Goal: Communication & Community: Answer question/provide support

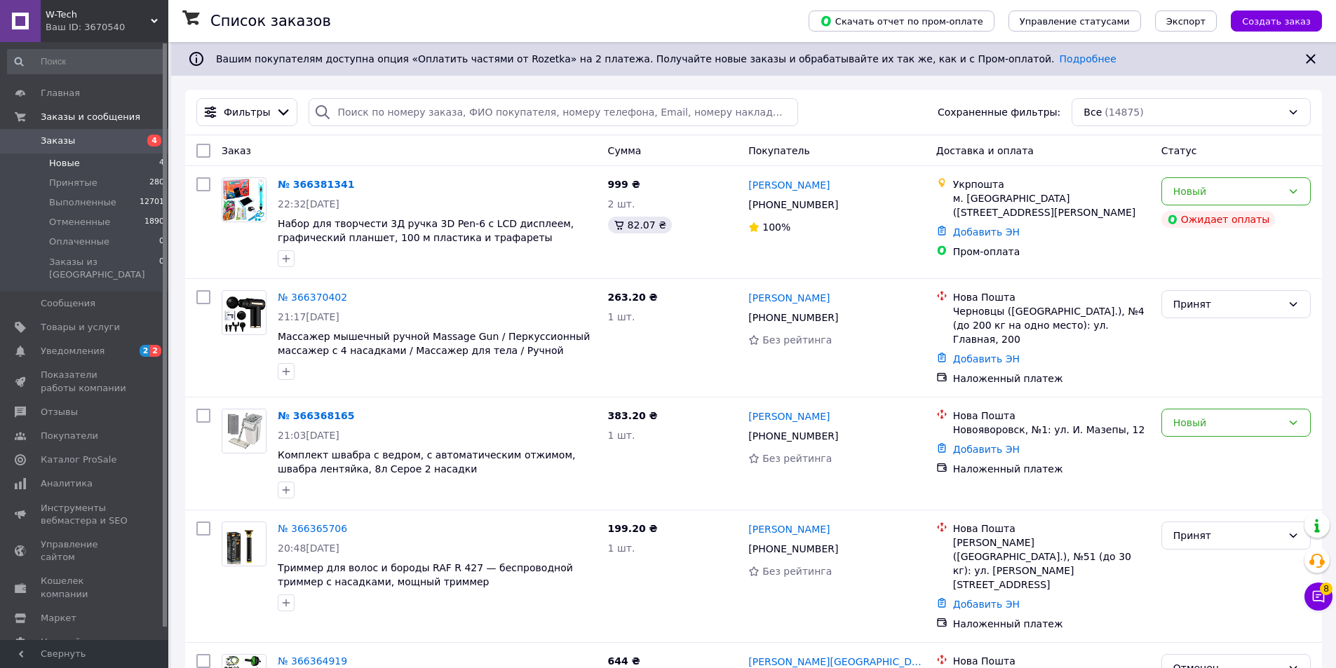
click at [80, 166] on li "Новые 4" at bounding box center [86, 164] width 173 height 20
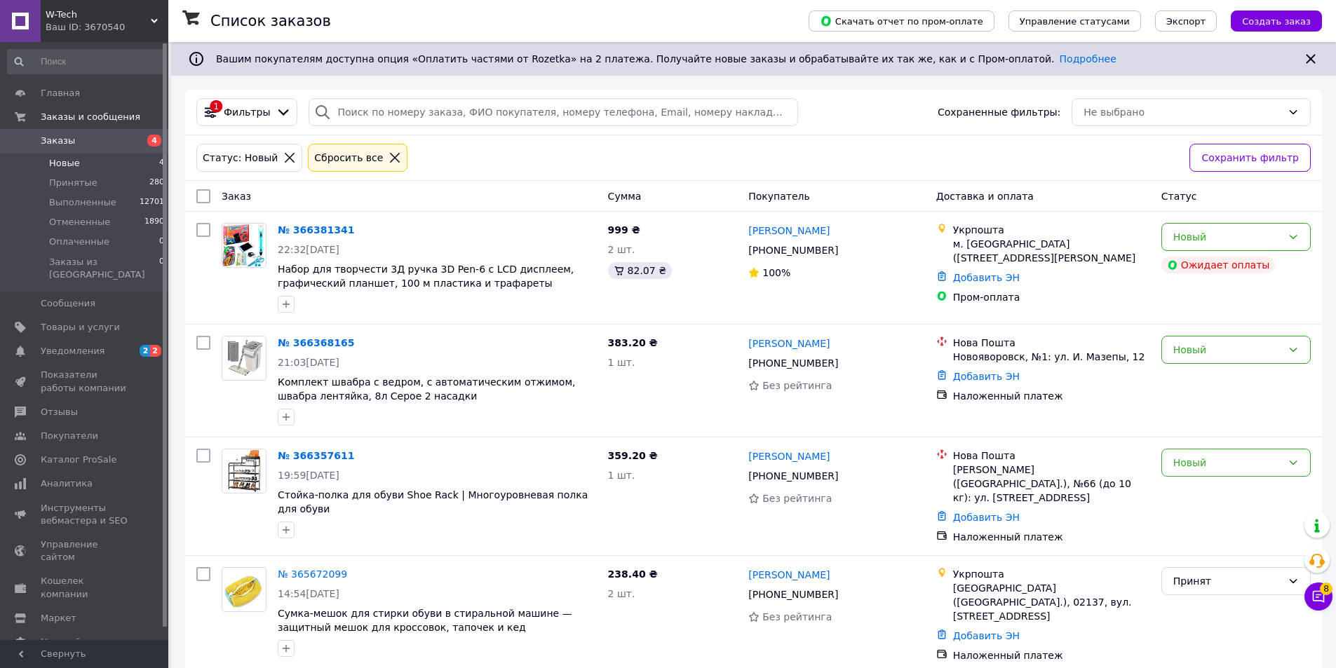
click at [203, 201] on input "checkbox" at bounding box center [203, 196] width 14 height 14
checkbox input "true"
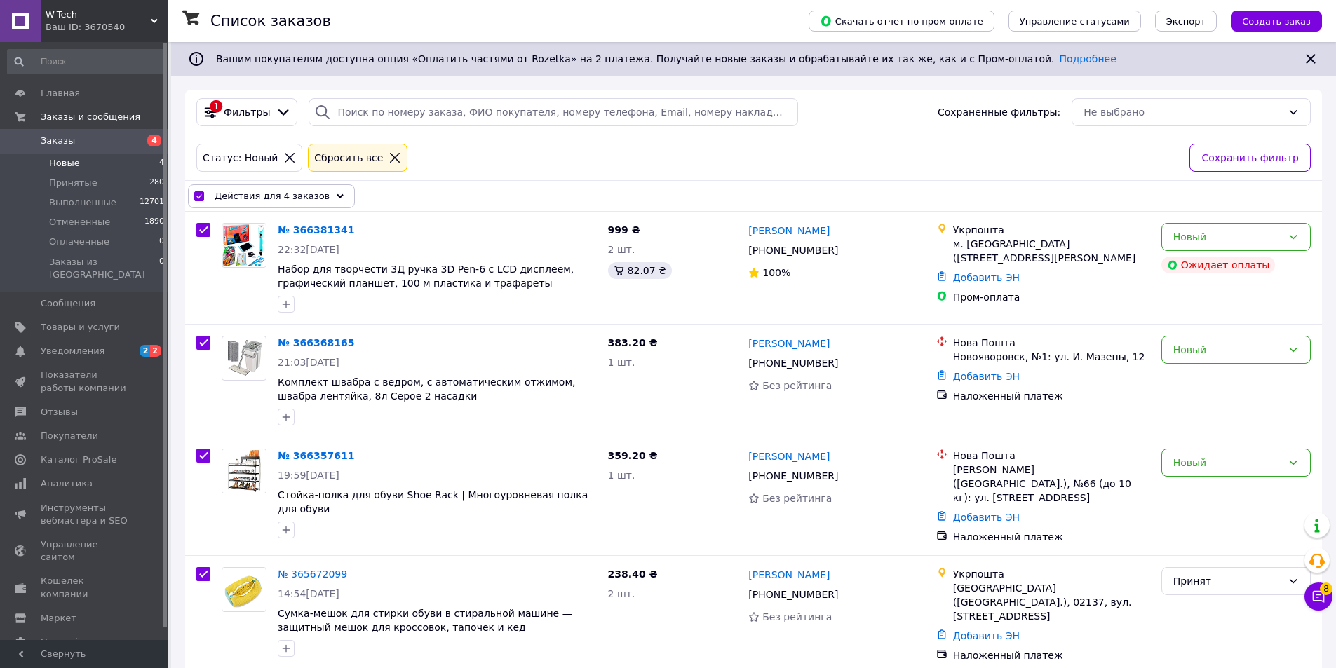
click at [337, 195] on use at bounding box center [340, 196] width 7 height 4
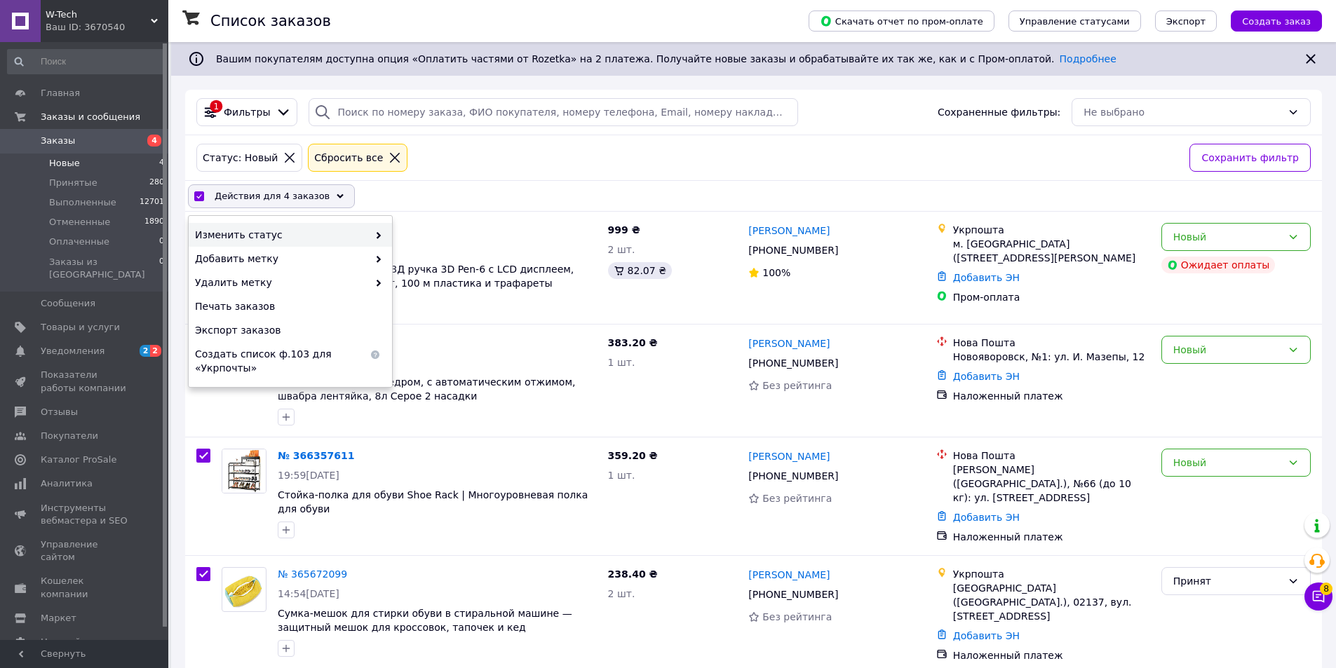
click at [380, 237] on icon at bounding box center [378, 235] width 7 height 7
click at [434, 240] on div "Принят" at bounding box center [493, 235] width 203 height 24
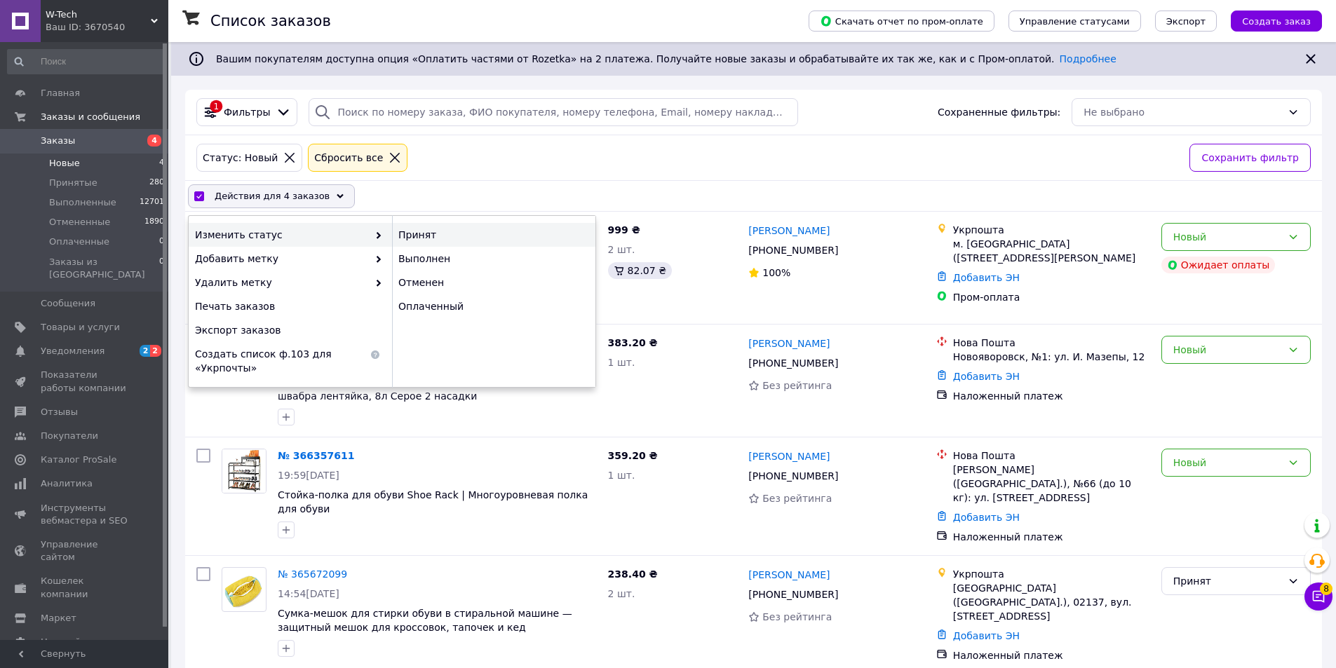
checkbox input "false"
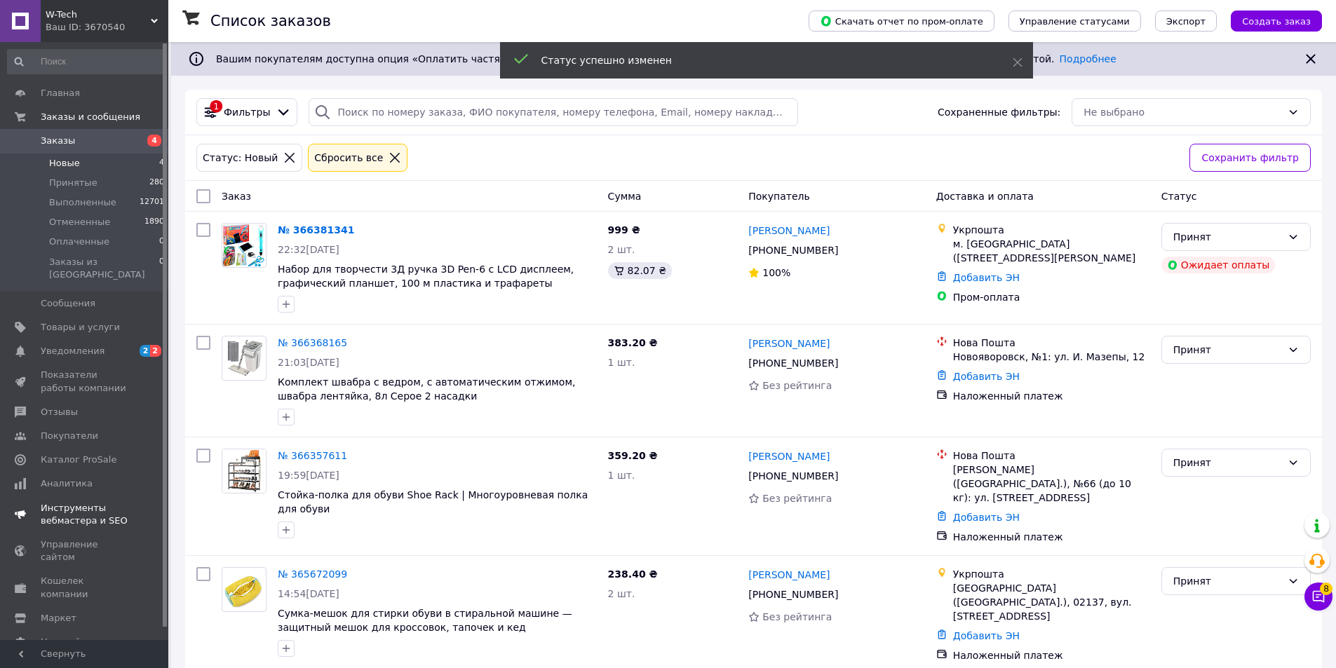
click at [98, 345] on span "Уведомления" at bounding box center [85, 351] width 89 height 13
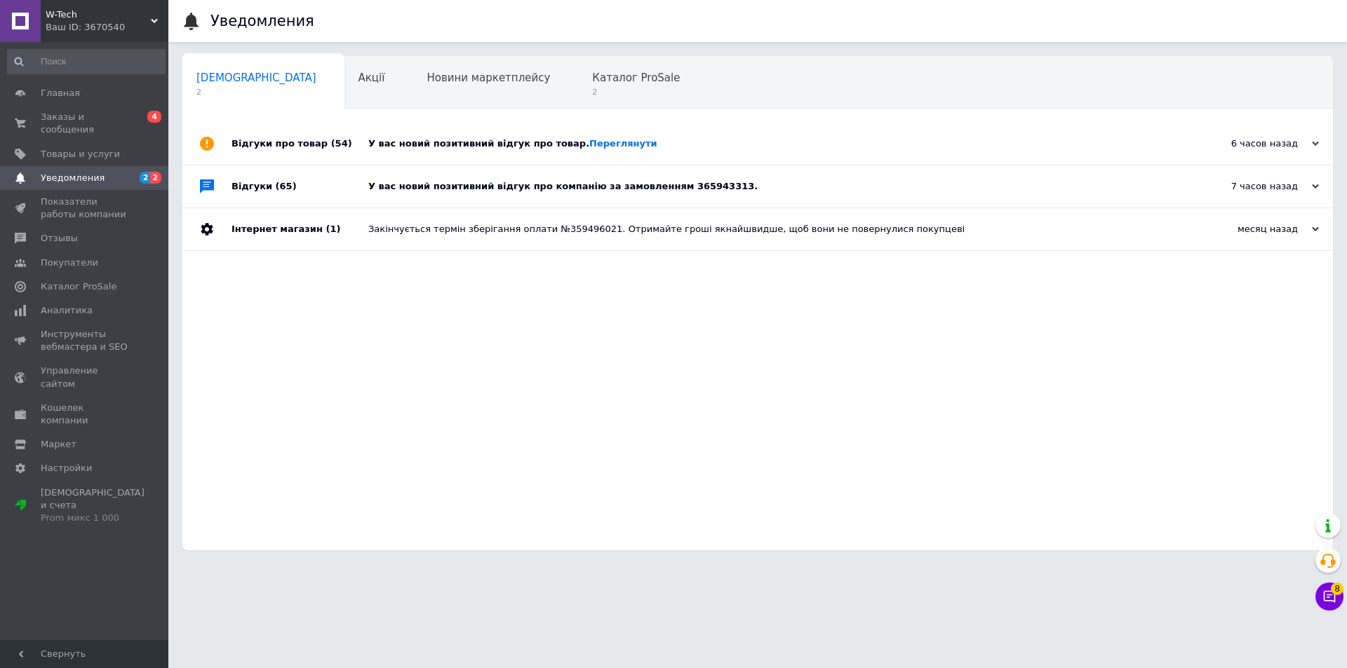
click at [434, 187] on div "У вас новий позитивний відгук про компанію за замовленням 365943313." at bounding box center [773, 186] width 810 height 13
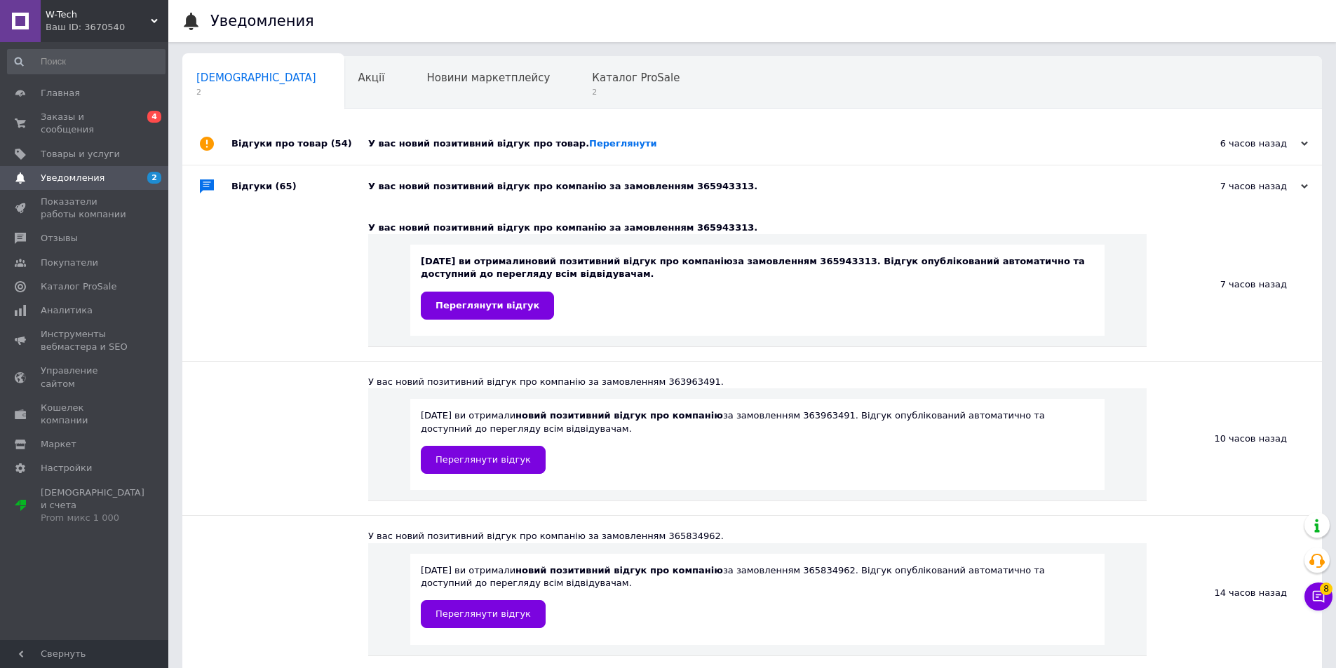
click at [438, 150] on div "У вас новий позитивний відгук про товар. Переглянути" at bounding box center [768, 143] width 800 height 13
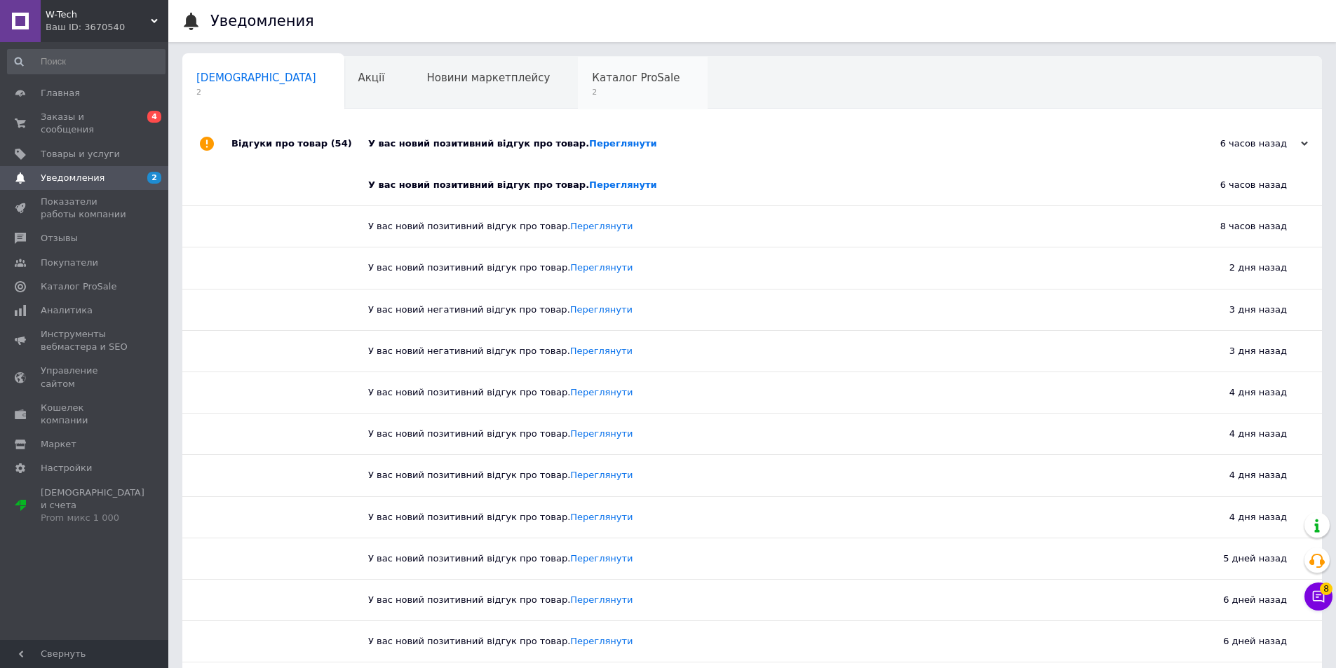
click at [592, 93] on span "2" at bounding box center [636, 92] width 88 height 11
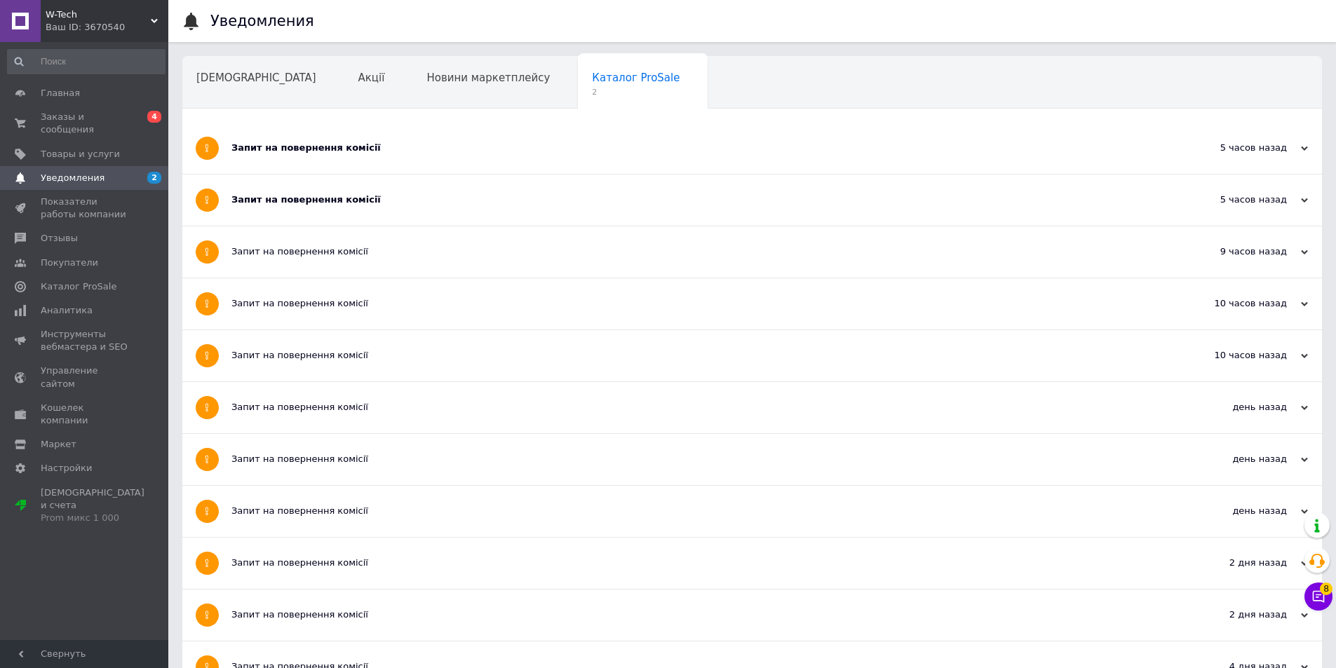
click at [411, 144] on div "Запит на повернення комісії" at bounding box center [699, 148] width 936 height 13
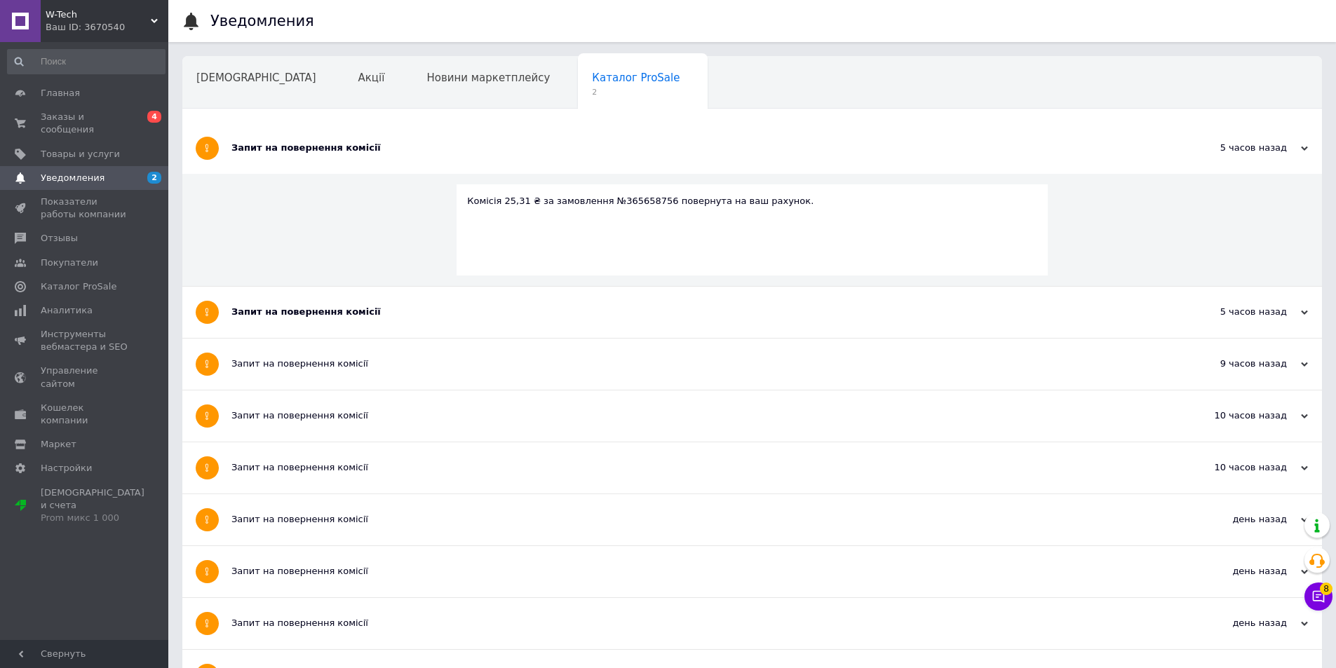
click at [438, 158] on div "Запит на повернення комісії" at bounding box center [699, 148] width 936 height 51
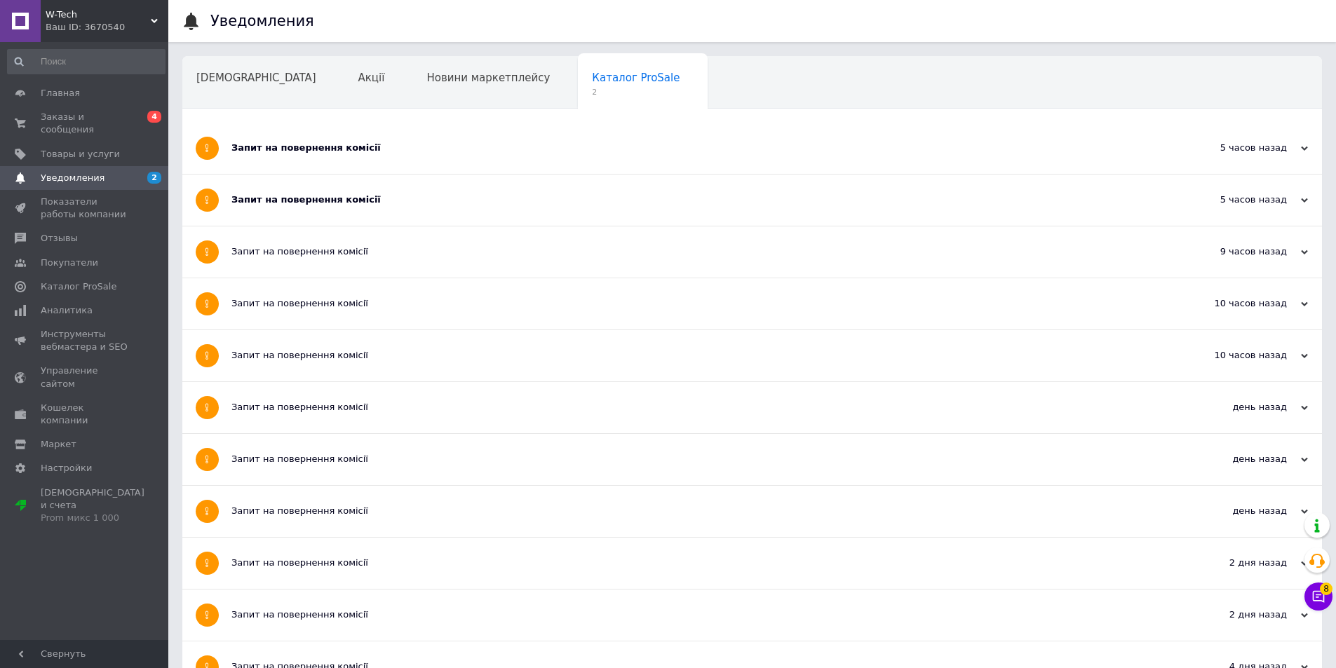
click at [438, 213] on div "Запит на повернення комісії" at bounding box center [699, 200] width 936 height 51
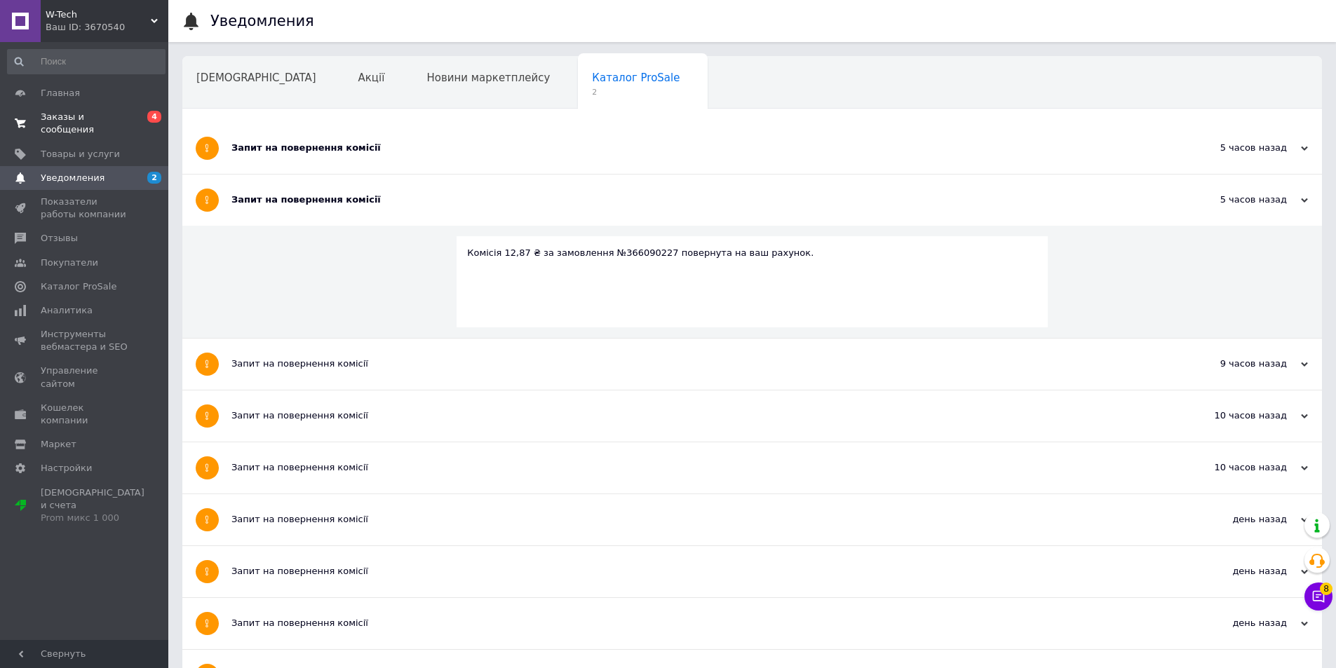
click at [107, 119] on span "Заказы и сообщения" at bounding box center [85, 123] width 89 height 25
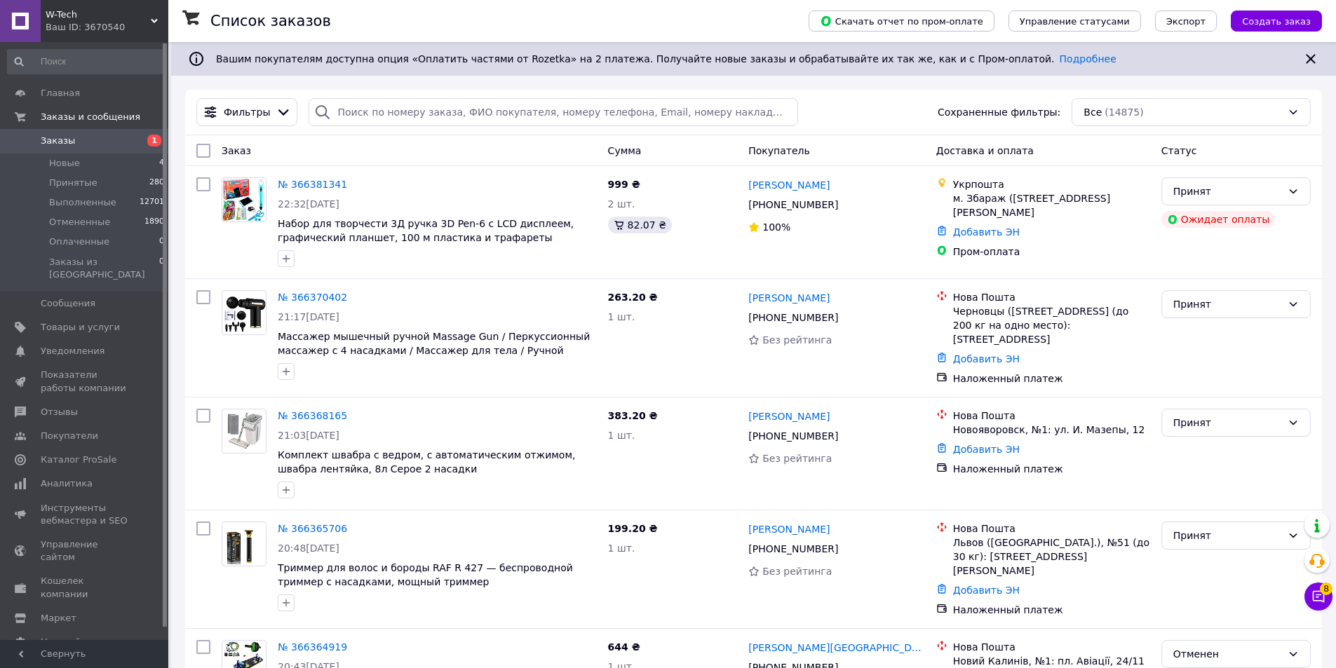
click at [53, 139] on span "Заказы" at bounding box center [58, 141] width 34 height 13
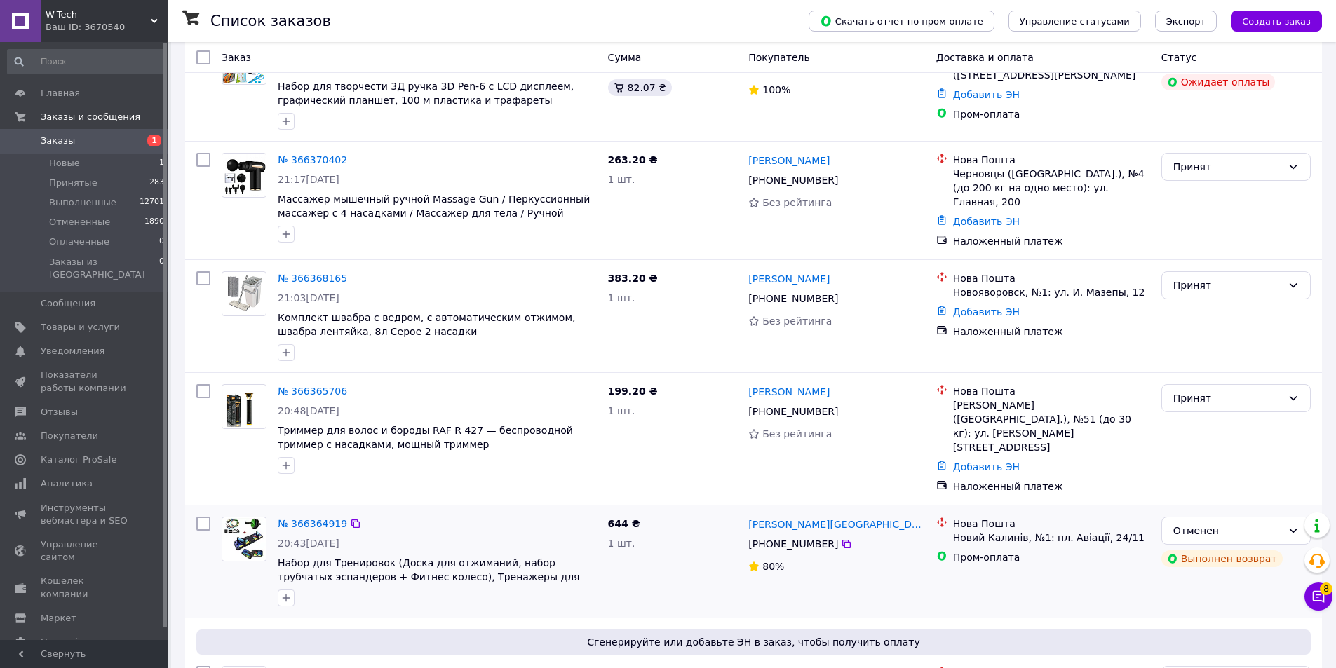
scroll to position [140, 0]
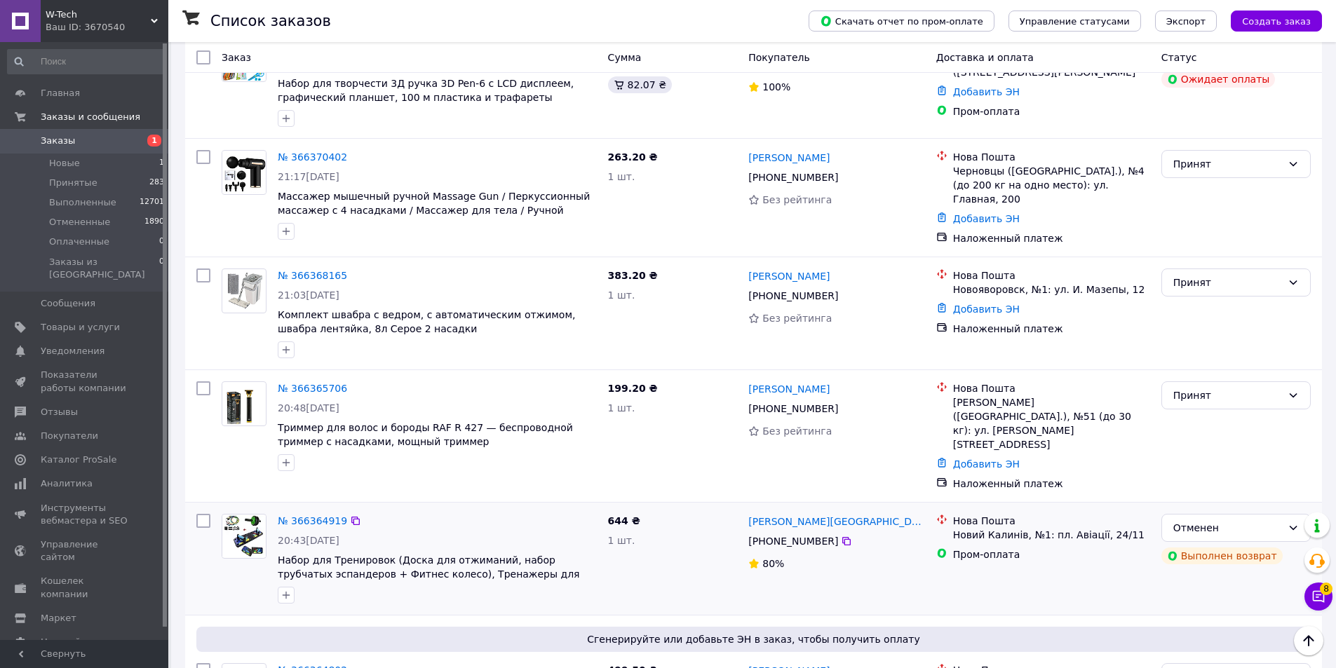
click at [839, 533] on div "[PHONE_NUMBER]" at bounding box center [836, 541] width 179 height 17
click at [844, 534] on div at bounding box center [847, 541] width 14 height 14
click at [841, 536] on icon at bounding box center [846, 541] width 11 height 11
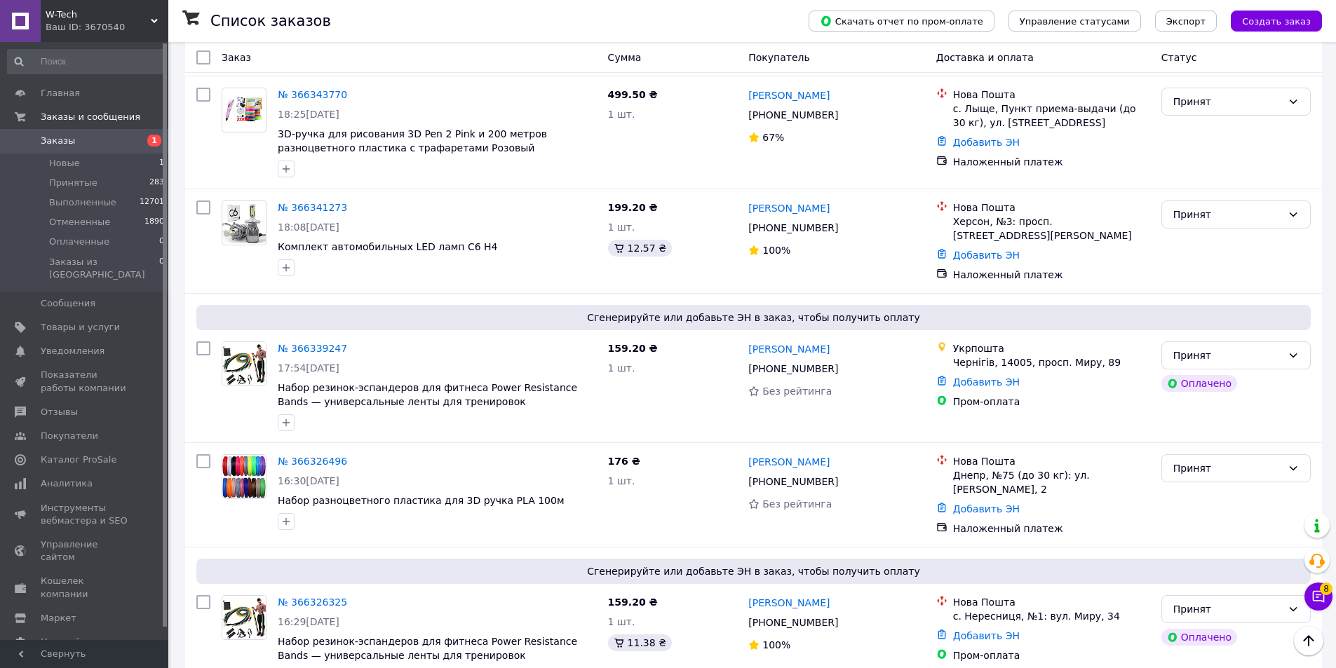
scroll to position [1543, 0]
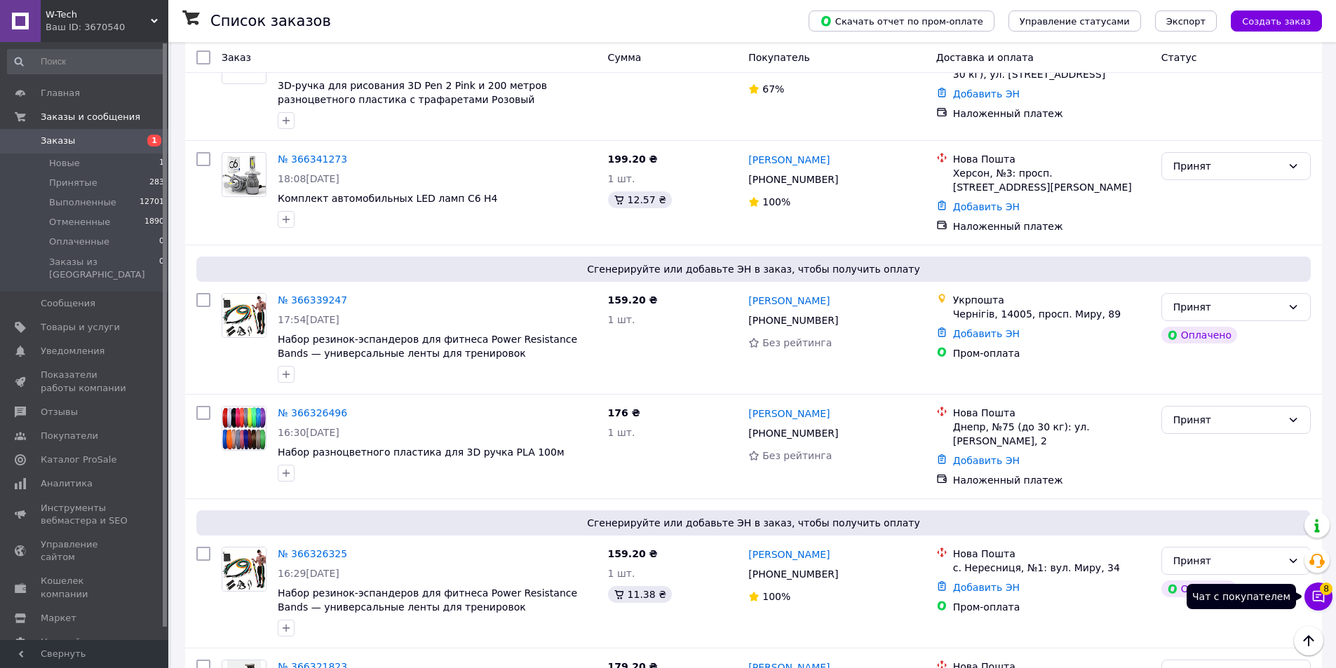
click at [1324, 595] on span "8" at bounding box center [1326, 589] width 13 height 13
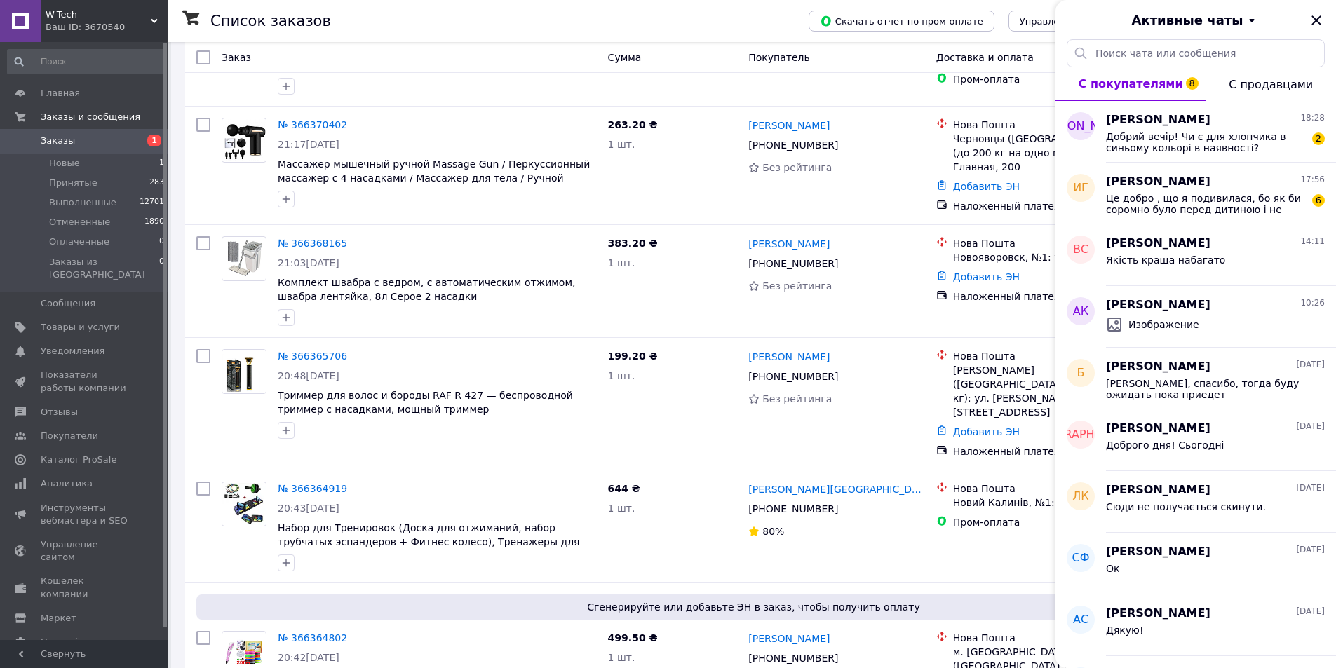
scroll to position [210, 0]
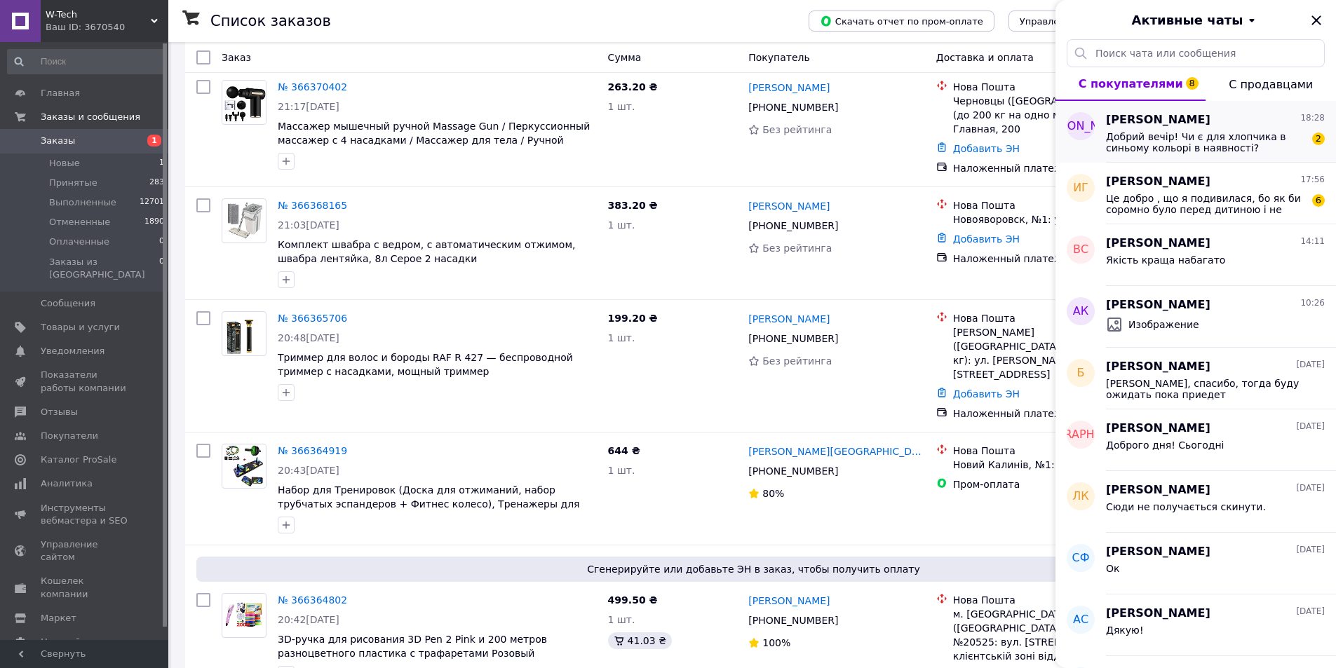
click at [1127, 142] on span "Добрий вечір! Чи є для хлопчика в синьому кольорі в наявності?" at bounding box center [1205, 142] width 199 height 22
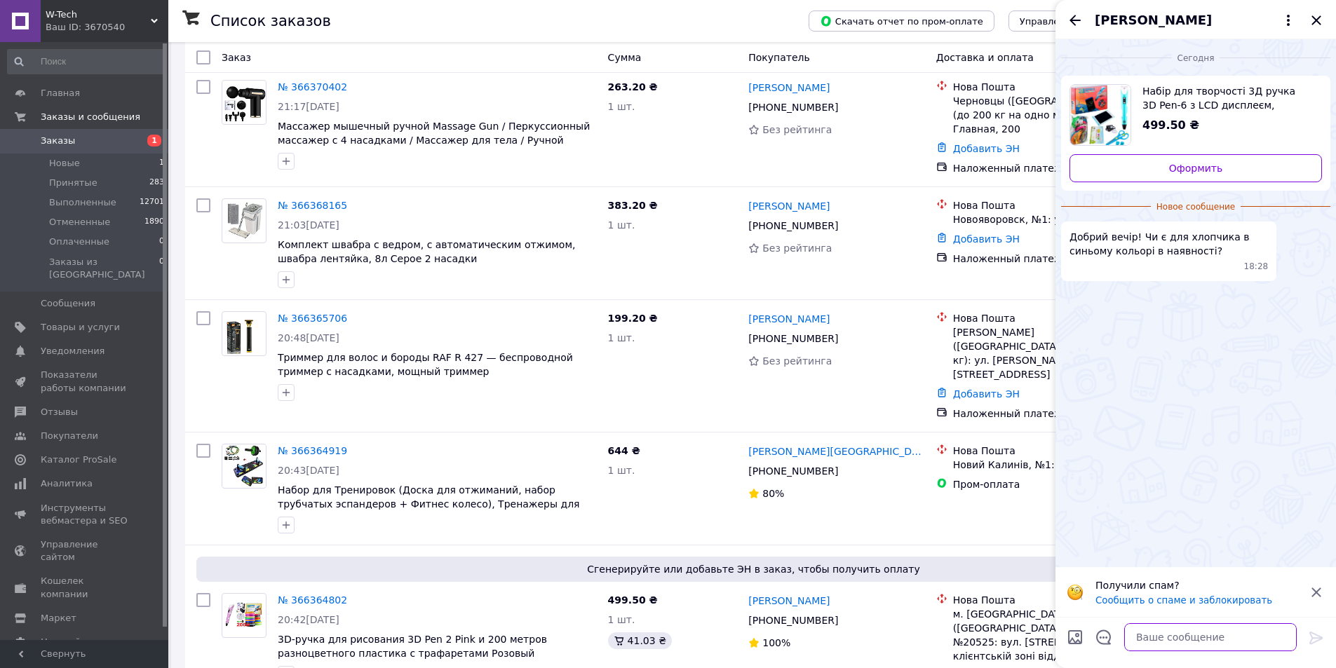
click at [1132, 638] on textarea at bounding box center [1210, 638] width 173 height 28
type textarea "и"
type textarea "доброго дня так!"
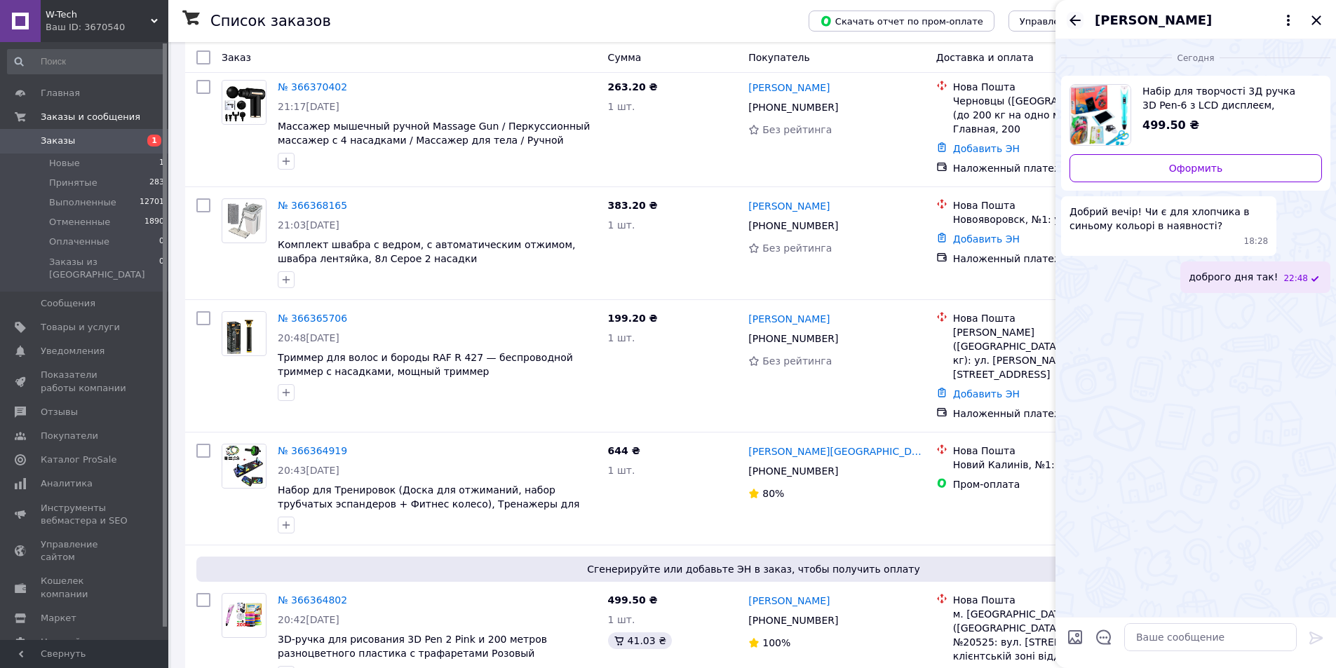
click at [1077, 22] on icon "Назад" at bounding box center [1075, 20] width 17 height 17
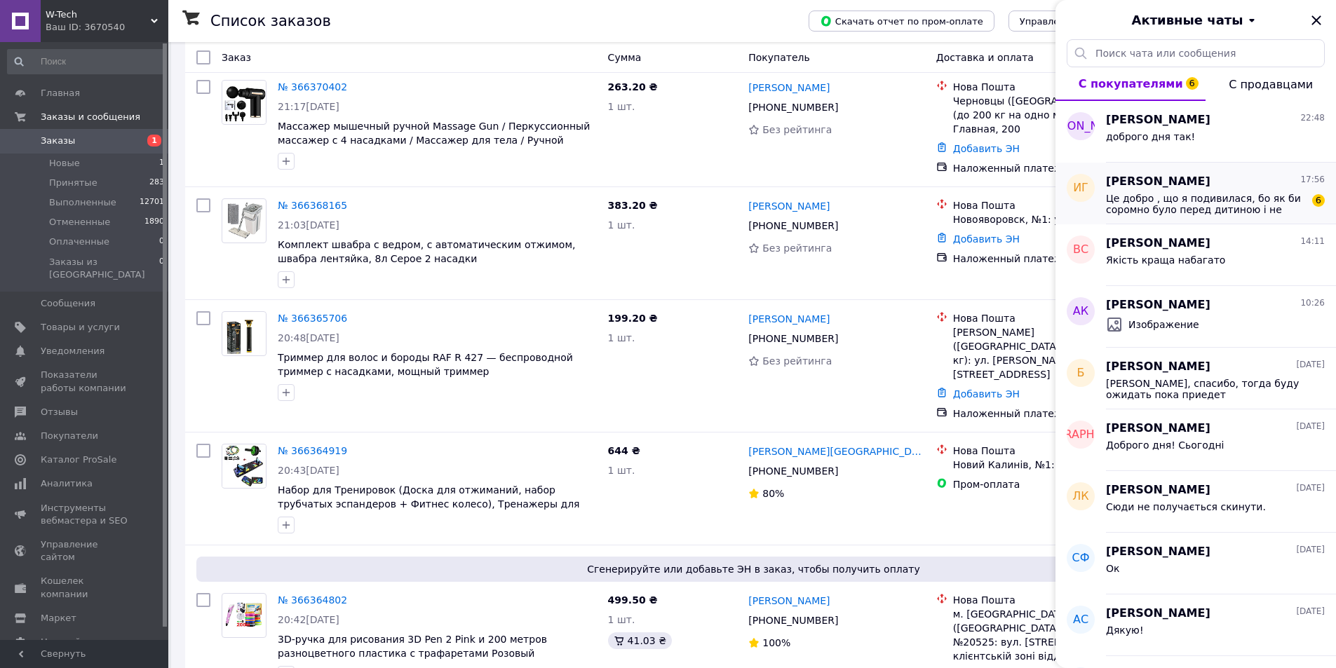
click at [1229, 212] on span "Це добро , що я подивилася, бо як би соромно було перед дитиною і не зручно (((" at bounding box center [1205, 204] width 199 height 22
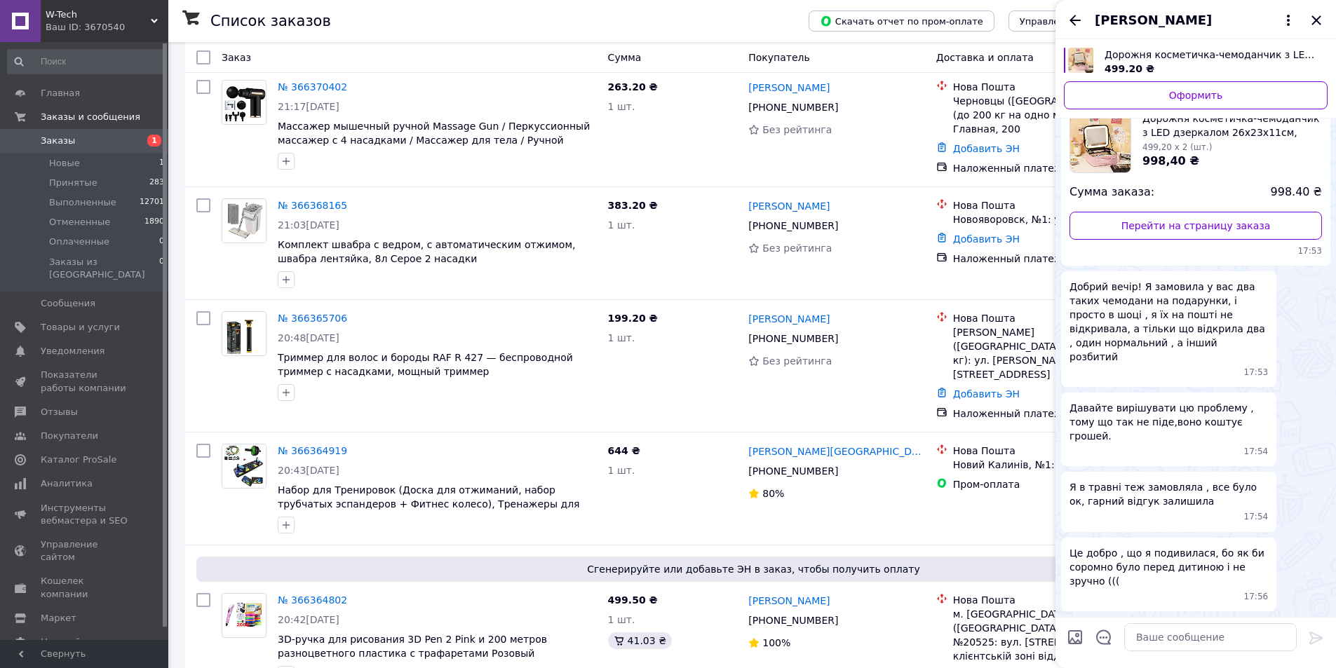
scroll to position [1349, 0]
click at [1190, 628] on textarea at bounding box center [1210, 638] width 173 height 28
type textarea "д"
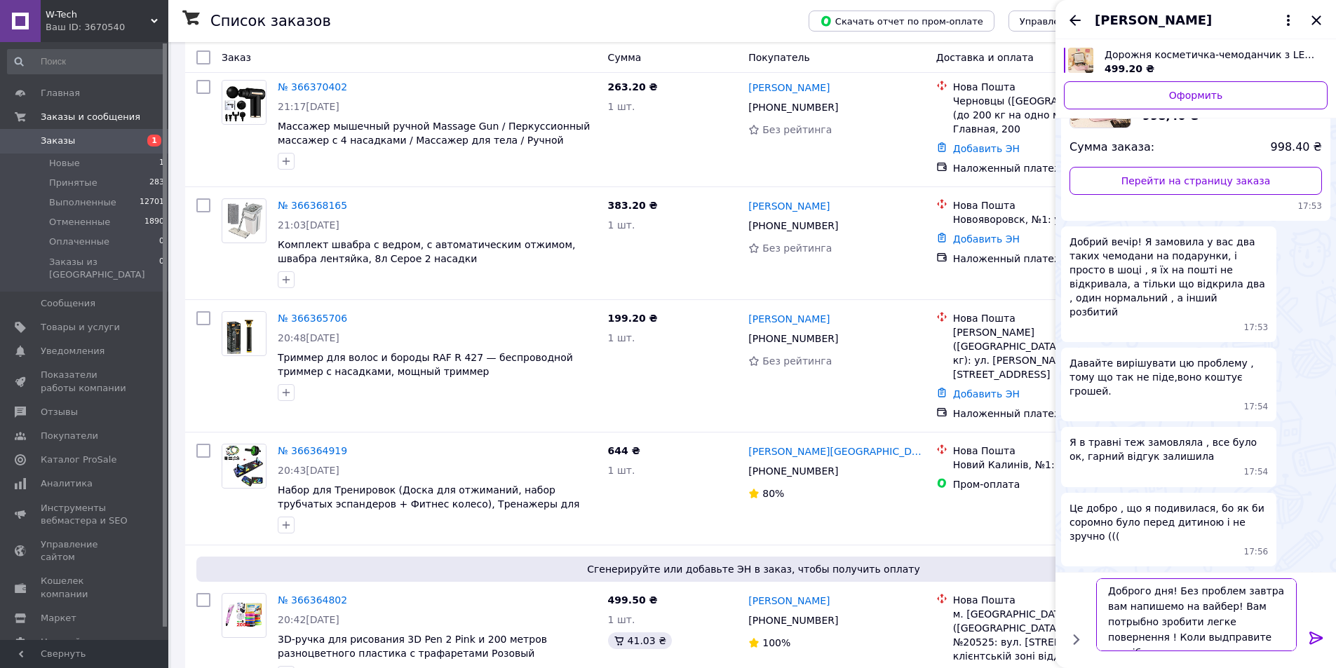
scroll to position [1, 0]
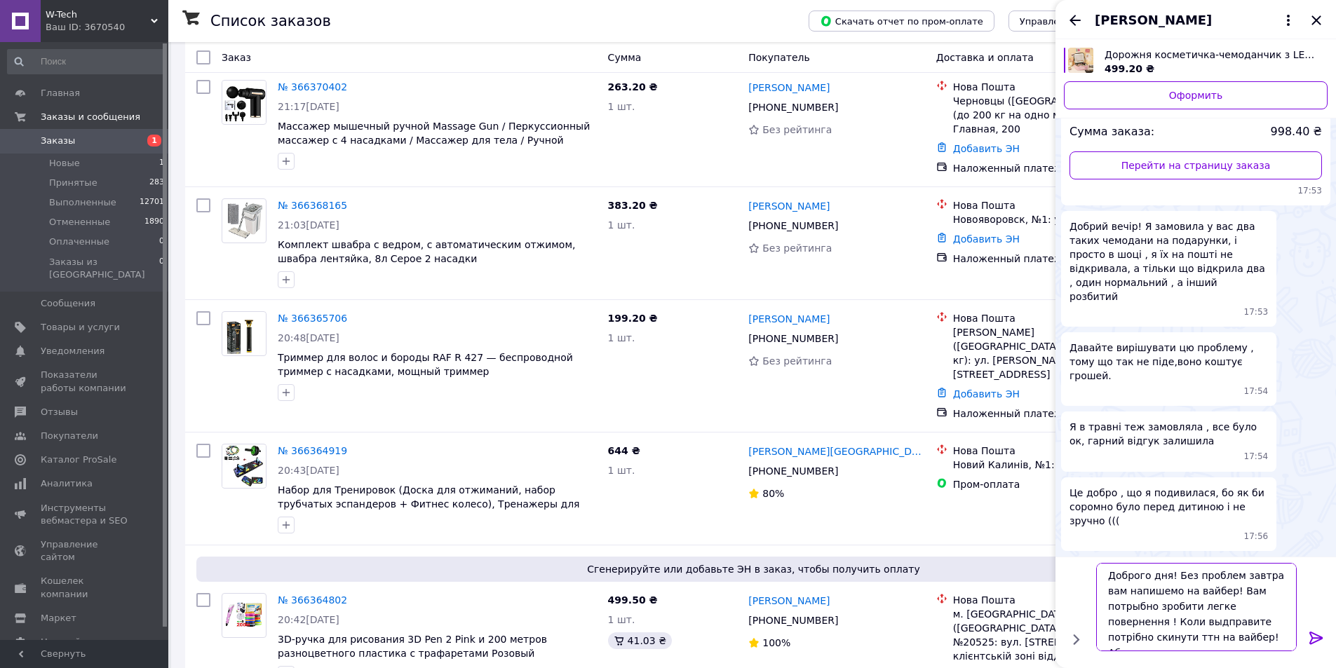
drag, startPoint x: 1112, startPoint y: 621, endPoint x: 1123, endPoint y: 621, distance: 10.5
click at [1123, 621] on textarea "Доброго дня! Без проблем завтра вам напишемо на вайбер! Вам потрыбно зробити ле…" at bounding box center [1196, 607] width 201 height 88
click at [1256, 591] on textarea "Доброго дня! Без проблем завтра вам напишемо на вайбер! Вам потрыбно зробити ле…" at bounding box center [1196, 607] width 201 height 88
type textarea "Доброго дня! Без проблем завтра вам напишемо на вайбер! Вам потрібно зробити ле…"
click at [1314, 635] on icon at bounding box center [1316, 638] width 17 height 17
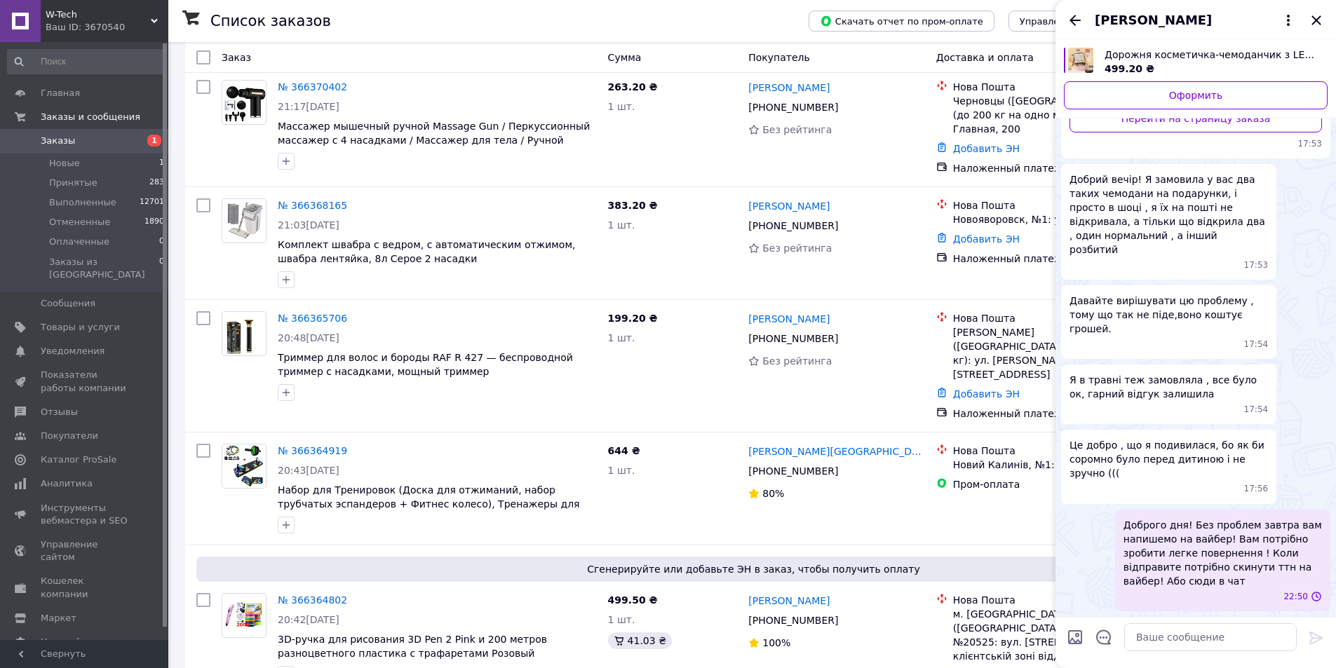
scroll to position [1434, 0]
click at [86, 156] on li "Новые 1" at bounding box center [86, 164] width 173 height 20
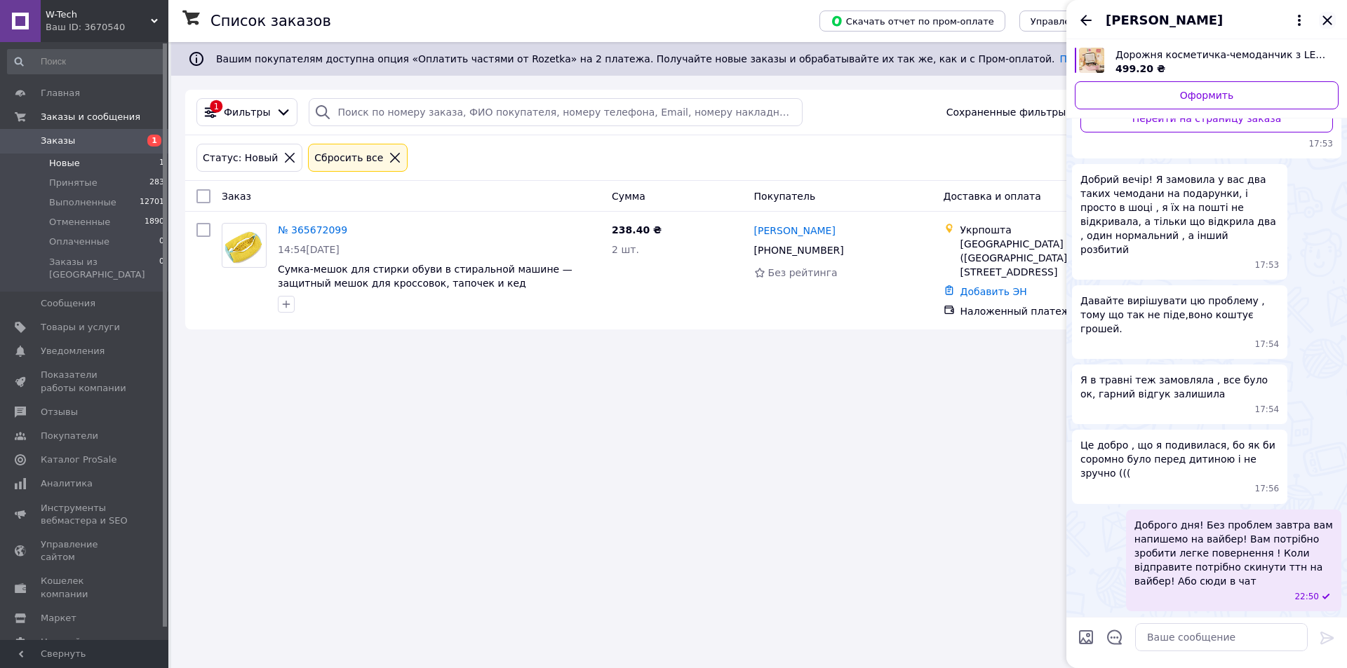
drag, startPoint x: 1335, startPoint y: 13, endPoint x: 1330, endPoint y: 20, distance: 8.6
click at [1335, 12] on icon "Закрыть" at bounding box center [1327, 20] width 17 height 17
